Goal: Transaction & Acquisition: Purchase product/service

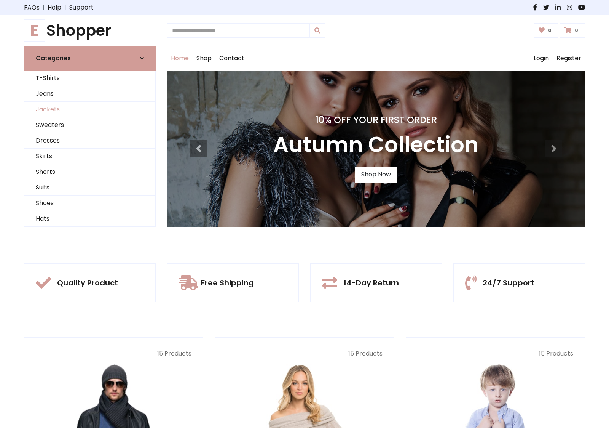
click at [90, 109] on link "Jackets" at bounding box center [89, 110] width 131 height 16
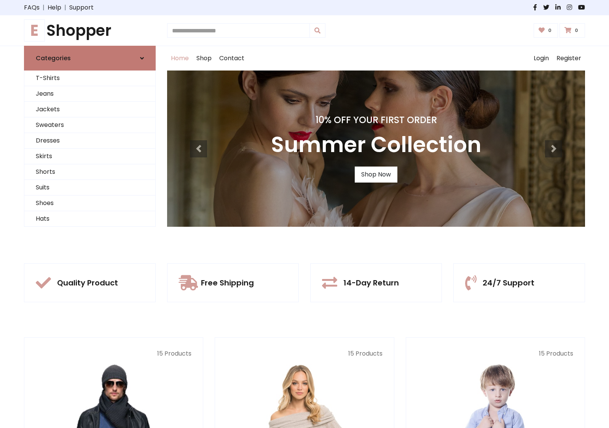
click at [90, 58] on link "Categories" at bounding box center [90, 58] width 132 height 25
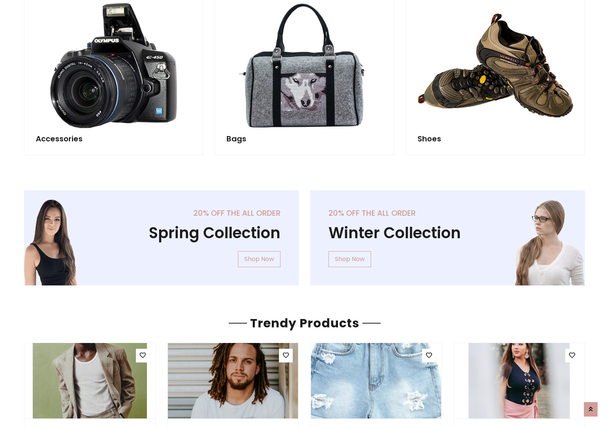
scroll to position [712, 0]
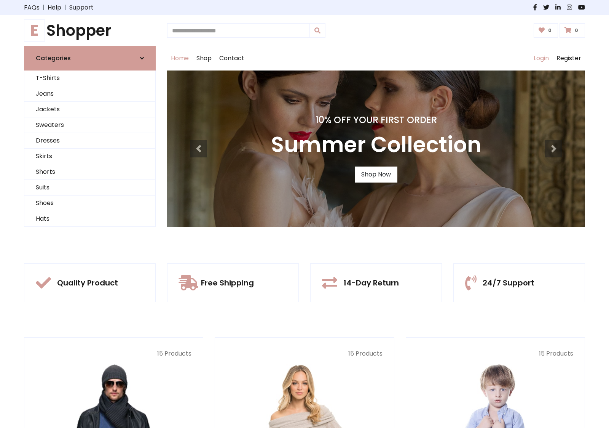
click at [541, 58] on link "Login" at bounding box center [541, 58] width 23 height 24
click at [142, 58] on icon at bounding box center [142, 58] width 4 height 6
